Goal: Book appointment/travel/reservation

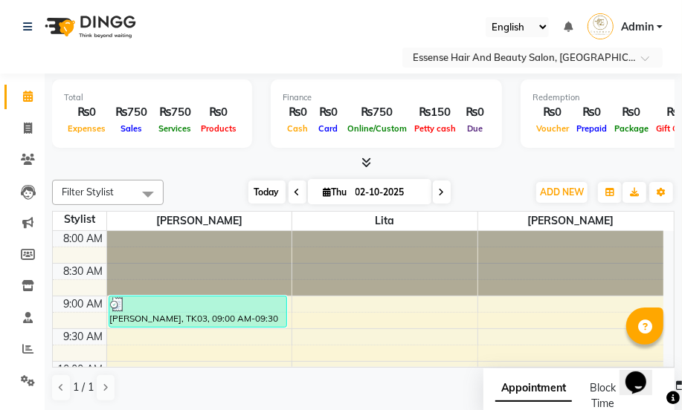
click at [257, 192] on span "Today" at bounding box center [266, 192] width 37 height 23
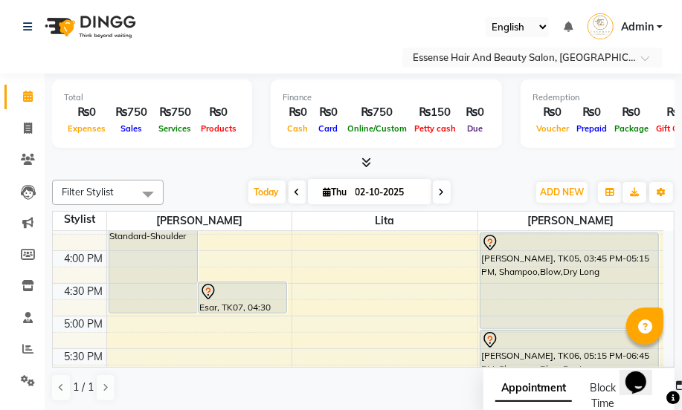
scroll to position [527, 0]
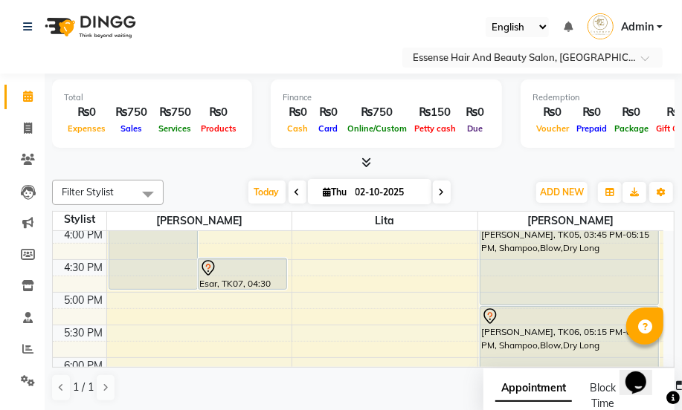
click at [120, 302] on div "8:00 AM 8:30 AM 9:00 AM 9:30 AM 10:00 AM 10:30 AM 11:00 AM 11:30 AM 12:00 PM 12…" at bounding box center [358, 129] width 610 height 850
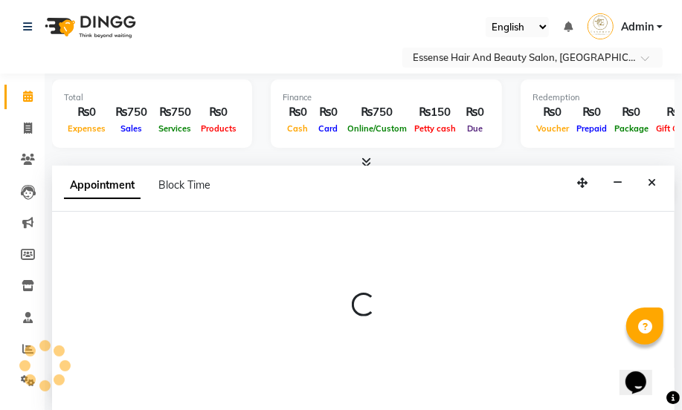
select select "81254"
select select "tentative"
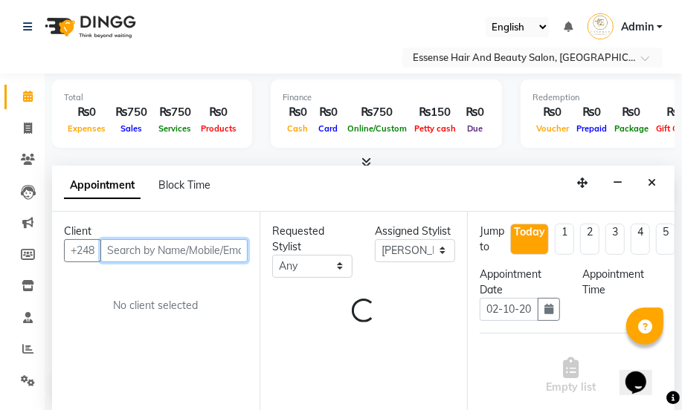
select select "1020"
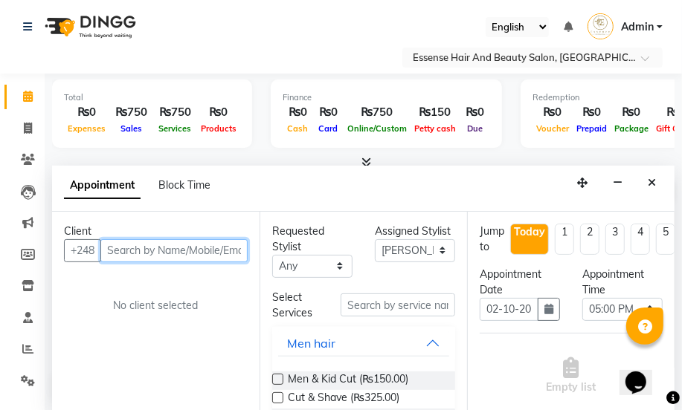
scroll to position [0, 0]
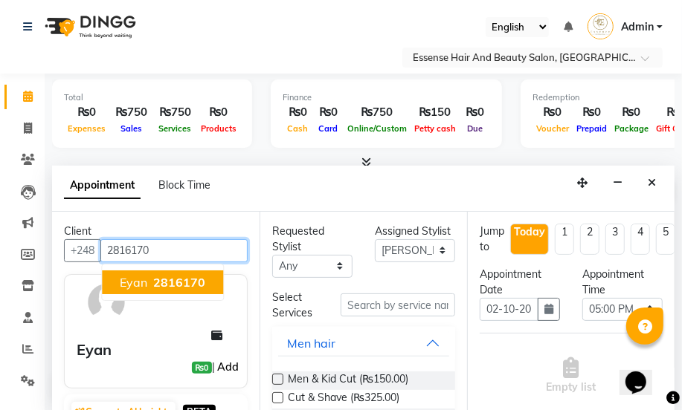
type input "2816170"
click at [220, 364] on link "Add" at bounding box center [228, 367] width 26 height 18
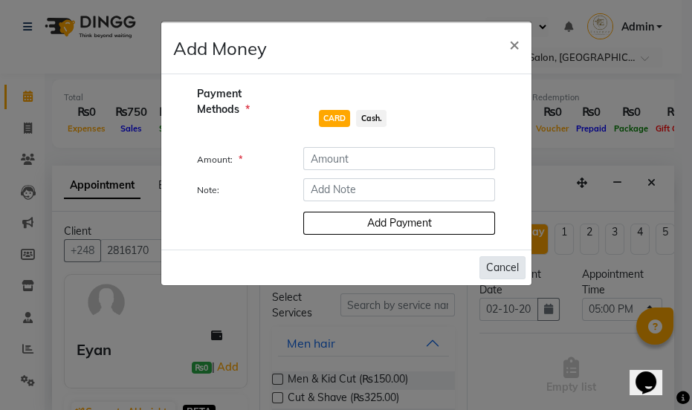
click at [496, 264] on button "Cancel" at bounding box center [503, 267] width 46 height 23
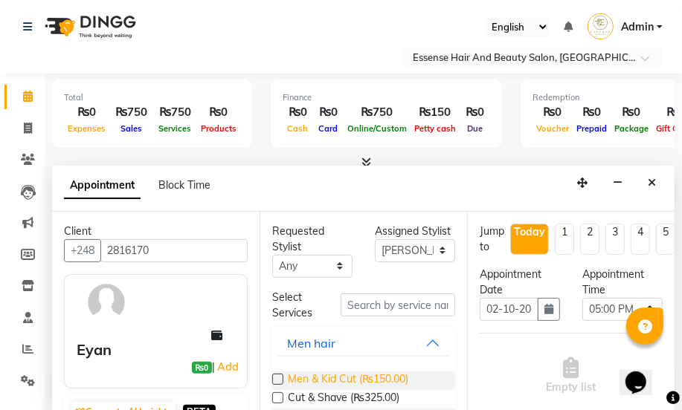
click at [352, 378] on span "Men & Kid Cut (₨150.00)" at bounding box center [348, 381] width 120 height 19
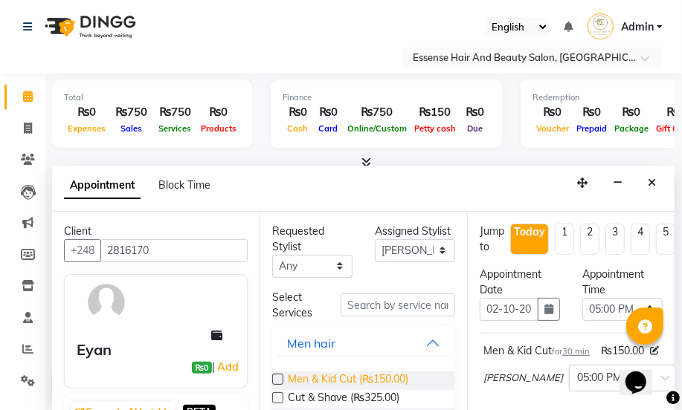
click at [352, 378] on span "Men & Kid Cut (₨150.00)" at bounding box center [348, 381] width 120 height 19
checkbox input "false"
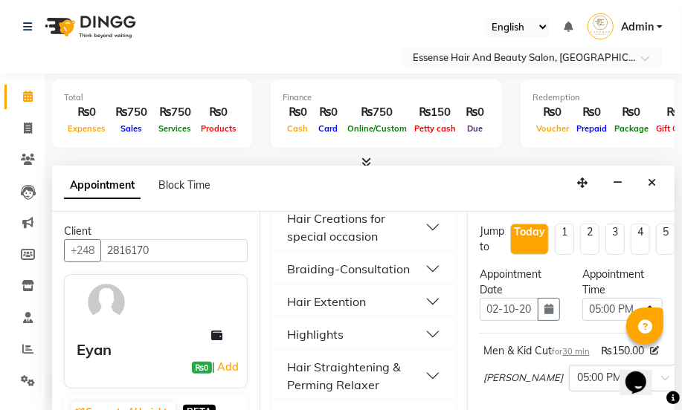
scroll to position [608, 0]
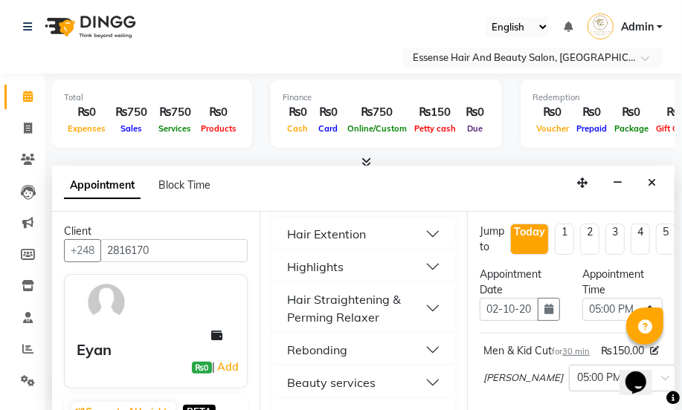
click at [422, 382] on button "Beauty services" at bounding box center [363, 382] width 171 height 27
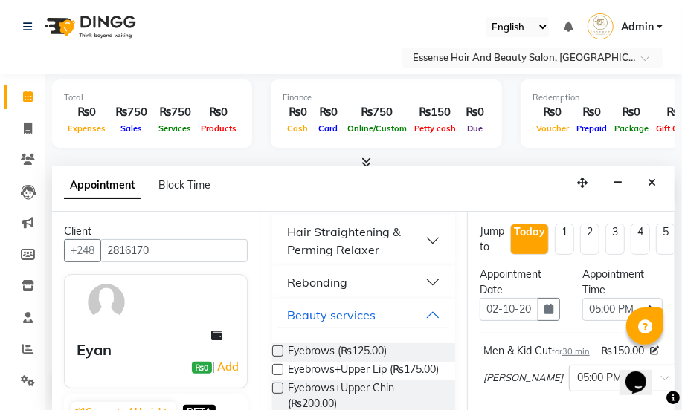
click at [393, 349] on div "Eyebrows (₨125.00)" at bounding box center [363, 352] width 183 height 19
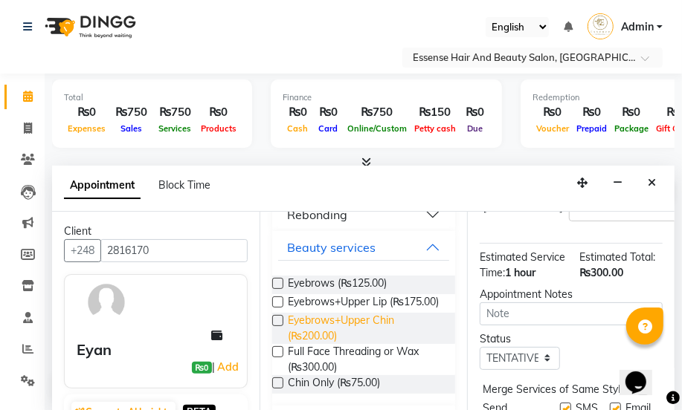
scroll to position [202, 0]
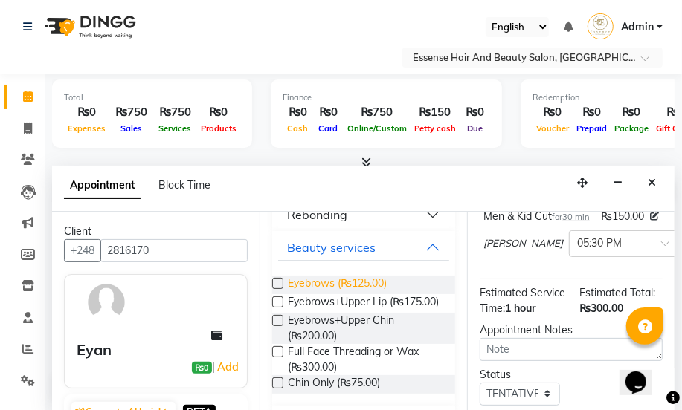
click at [377, 283] on span "Eyebrows (₨125.00)" at bounding box center [337, 285] width 99 height 19
checkbox input "false"
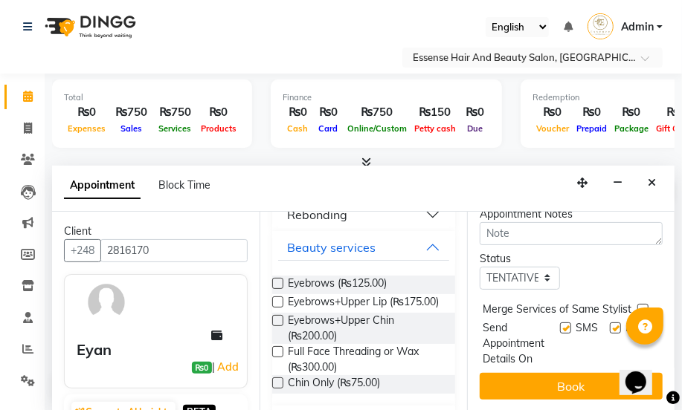
scroll to position [442, 0]
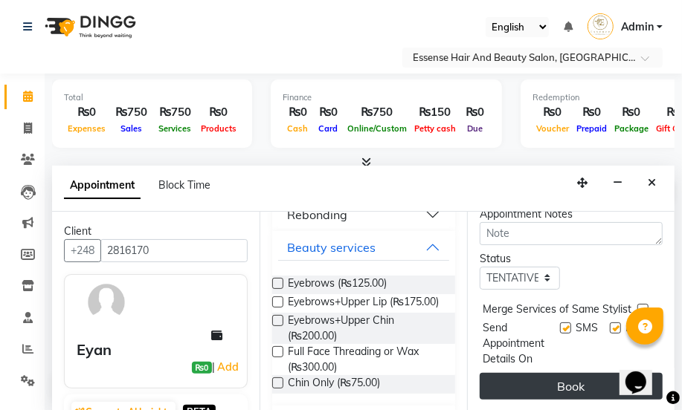
click at [557, 373] on button "Book" at bounding box center [571, 386] width 183 height 27
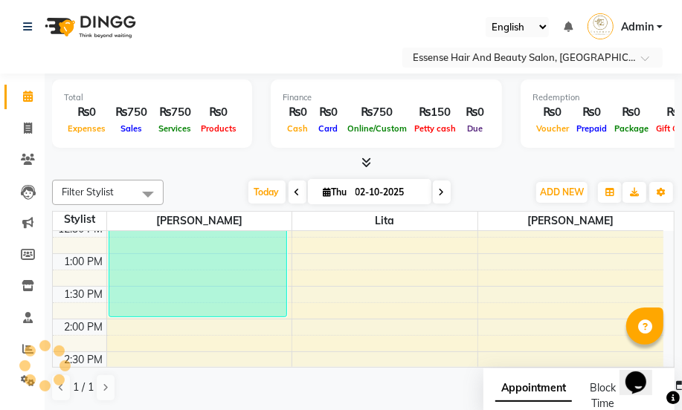
scroll to position [238, 0]
